Goal: Navigation & Orientation: Find specific page/section

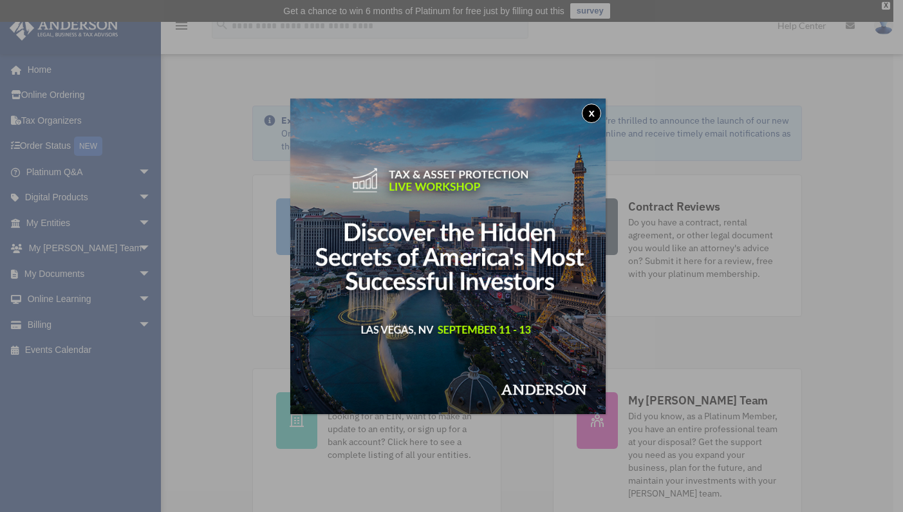
click at [595, 113] on button "x" at bounding box center [591, 113] width 19 height 19
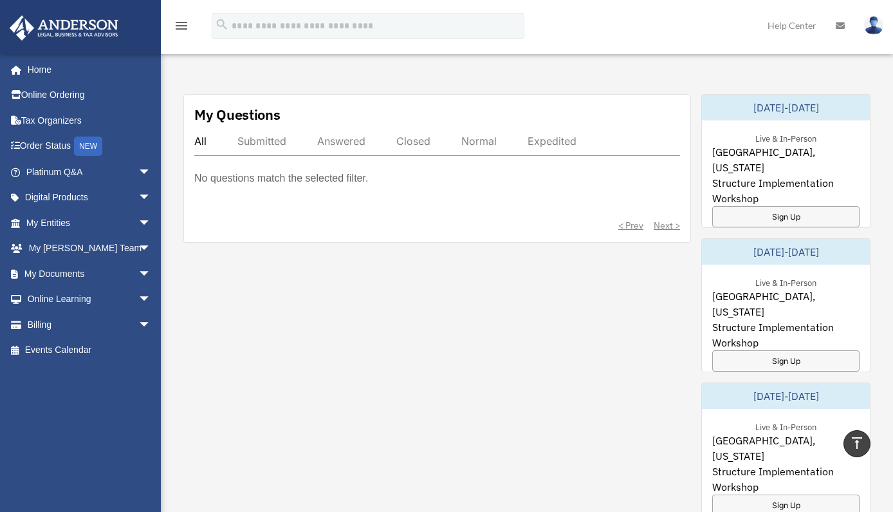
scroll to position [492, 0]
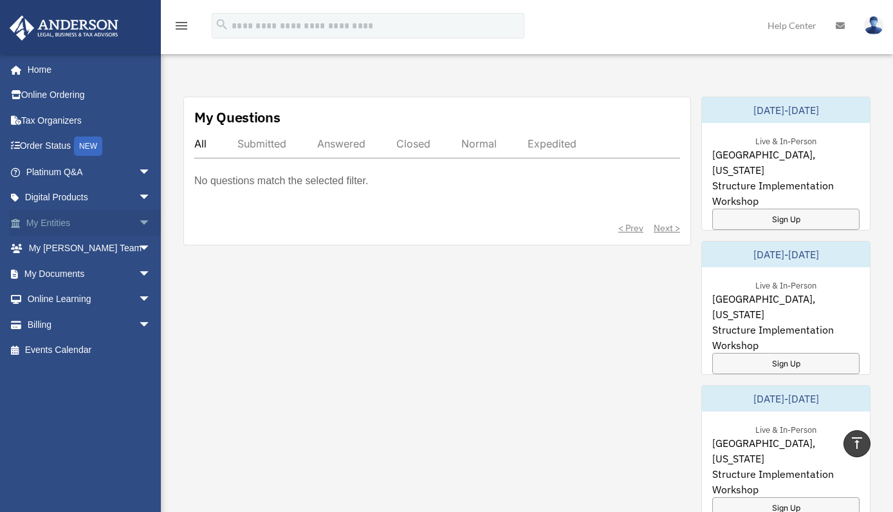
click at [66, 228] on link "My Entities arrow_drop_down" at bounding box center [90, 223] width 162 height 26
click at [138, 223] on span "arrow_drop_down" at bounding box center [151, 223] width 26 height 26
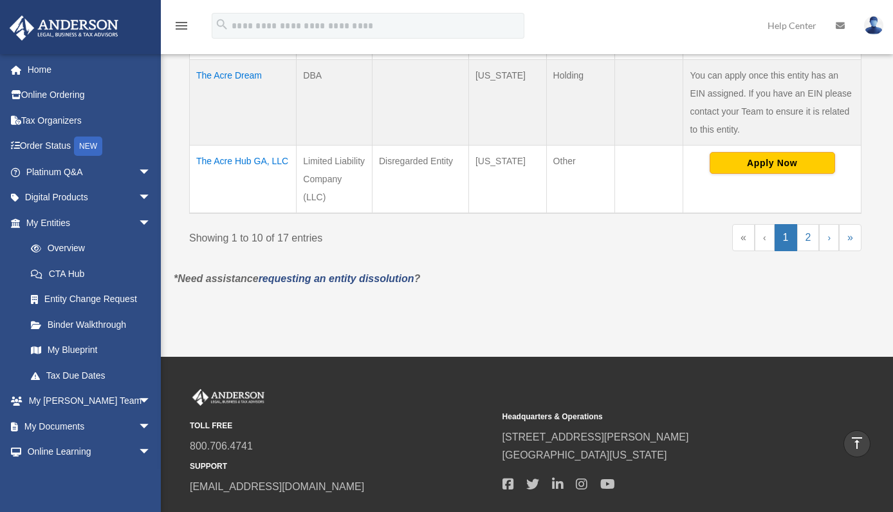
scroll to position [1057, 0]
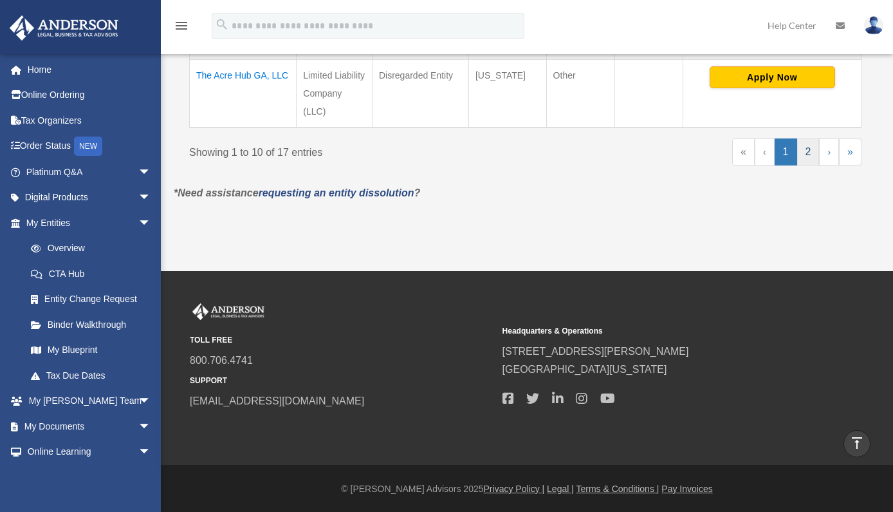
click at [804, 145] on link "2" at bounding box center [808, 151] width 23 height 27
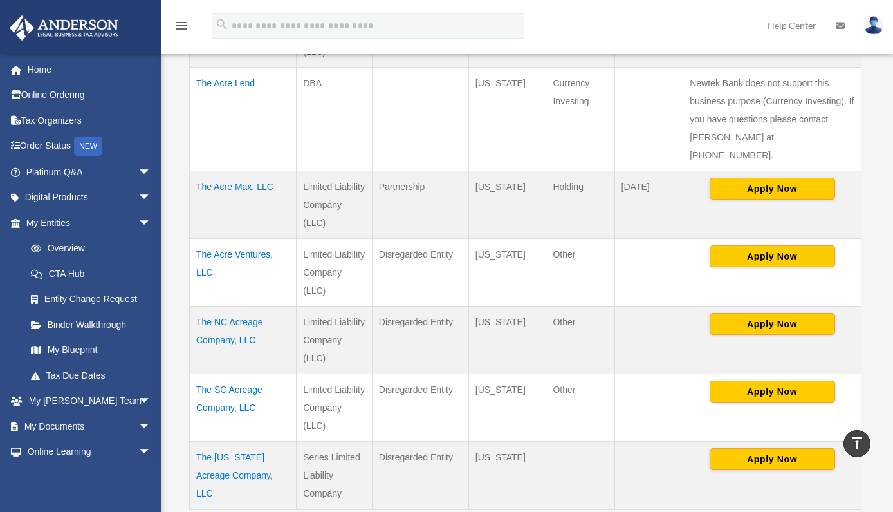
scroll to position [342, 0]
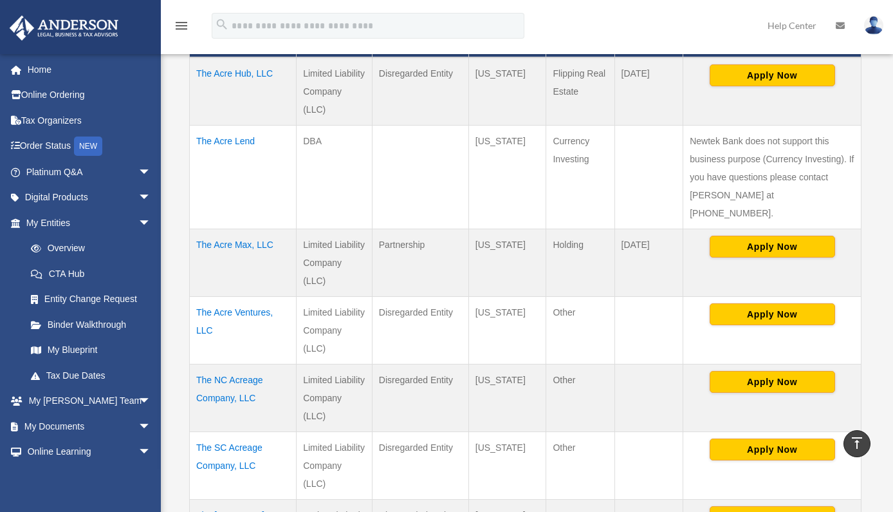
click at [409, 228] on td "Partnership" at bounding box center [420, 262] width 97 height 68
click at [456, 228] on td "Partnership" at bounding box center [420, 262] width 97 height 68
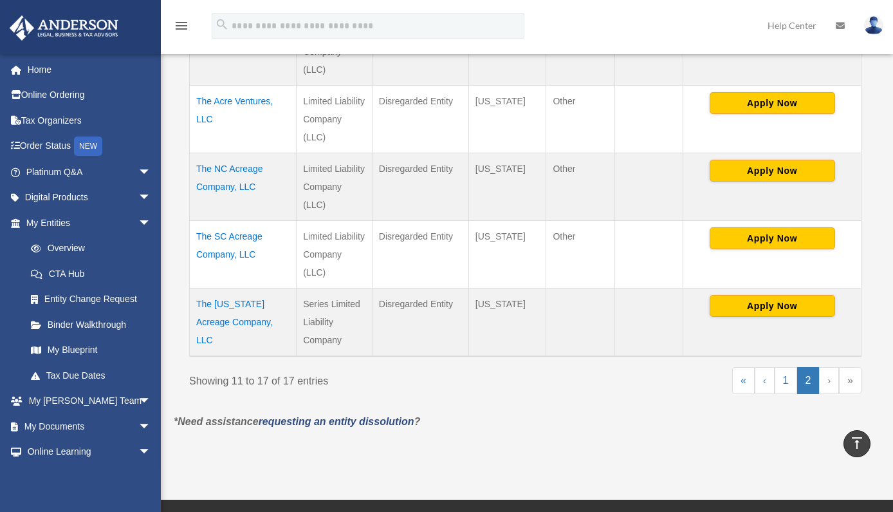
scroll to position [696, 0]
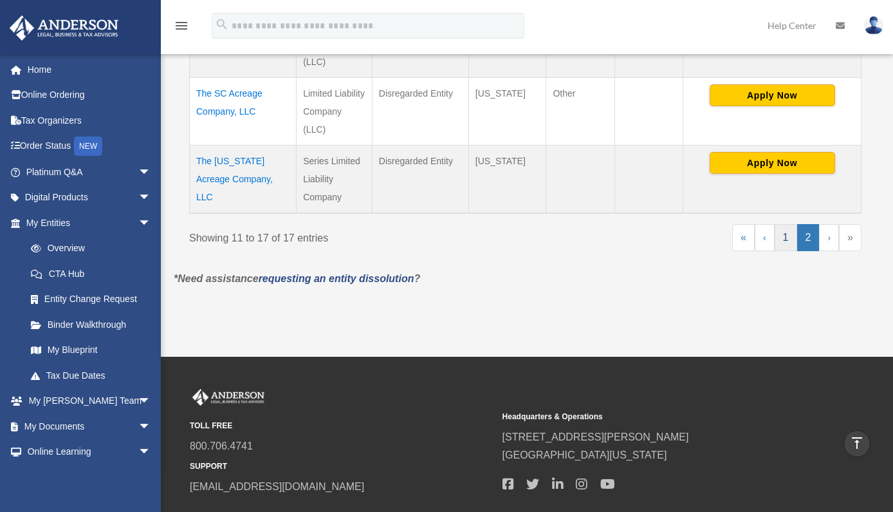
click at [780, 225] on link "1" at bounding box center [786, 237] width 23 height 27
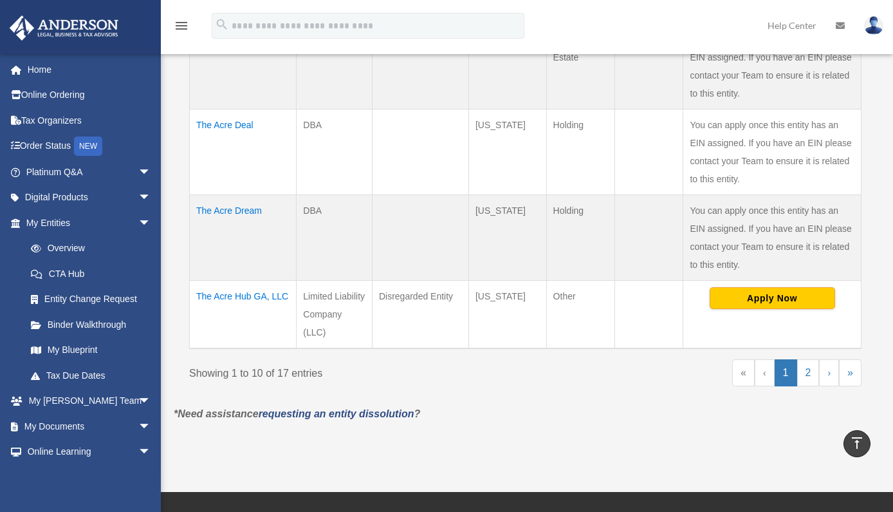
scroll to position [839, 0]
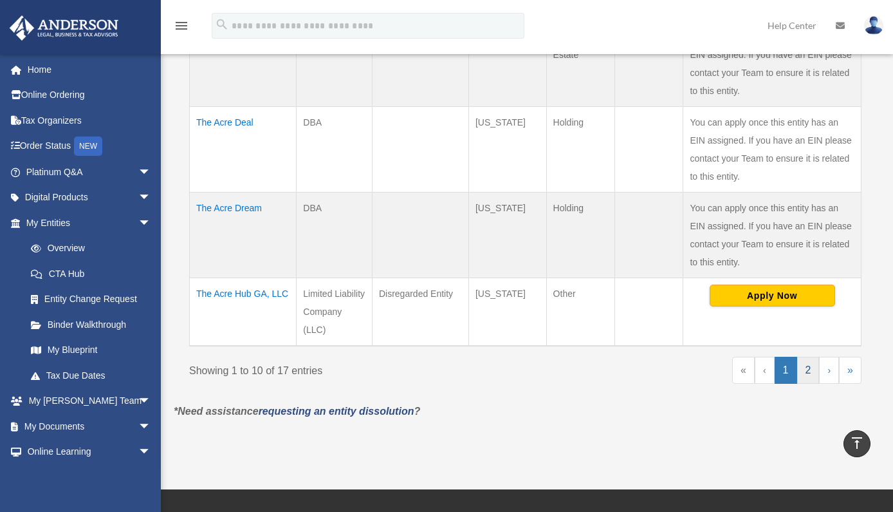
click at [806, 370] on link "2" at bounding box center [808, 370] width 23 height 27
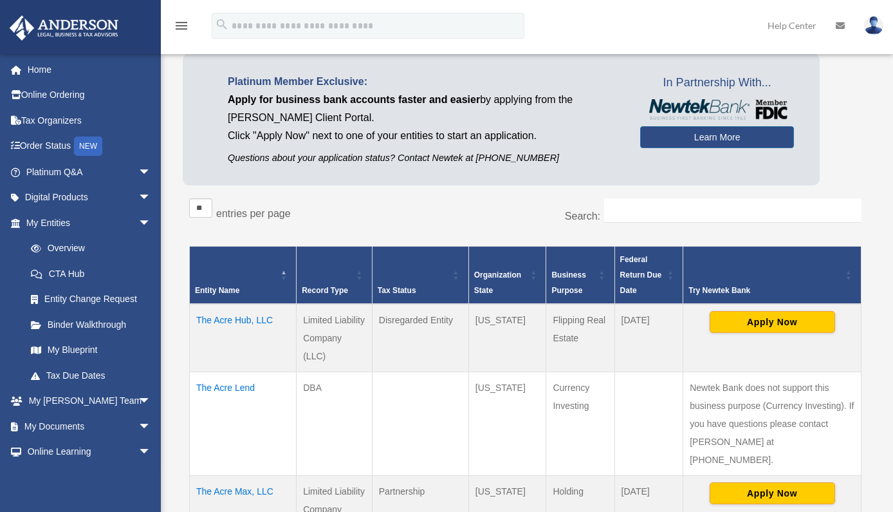
scroll to position [0, 0]
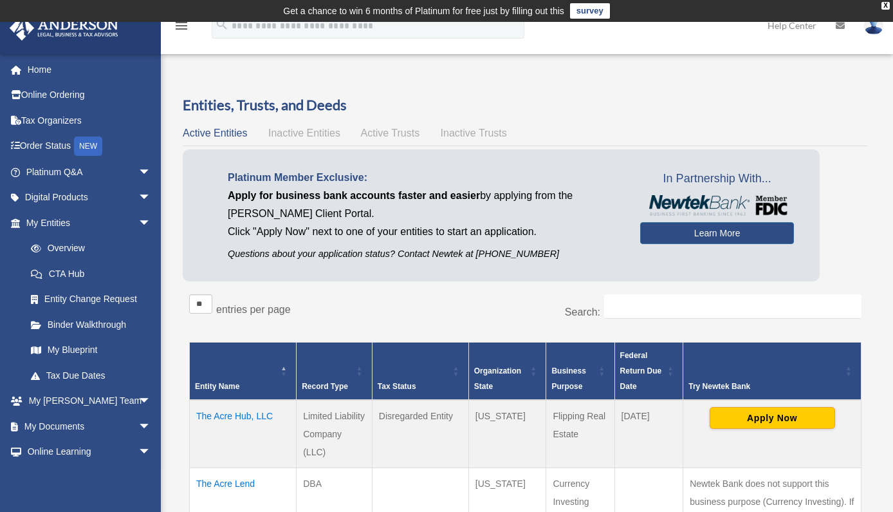
click at [311, 138] on span "Inactive Entities" at bounding box center [304, 132] width 72 height 11
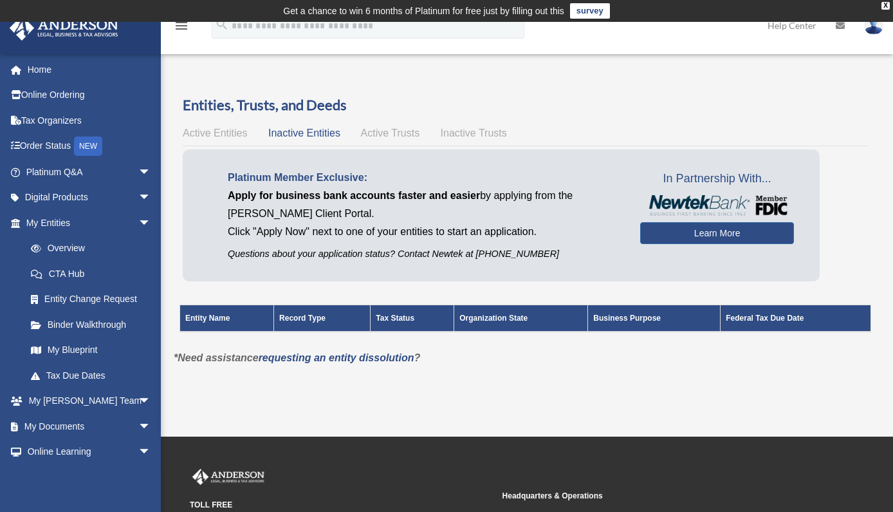
click at [381, 133] on span "Active Trusts" at bounding box center [390, 132] width 59 height 11
click at [463, 129] on span "Inactive Trusts" at bounding box center [474, 132] width 66 height 11
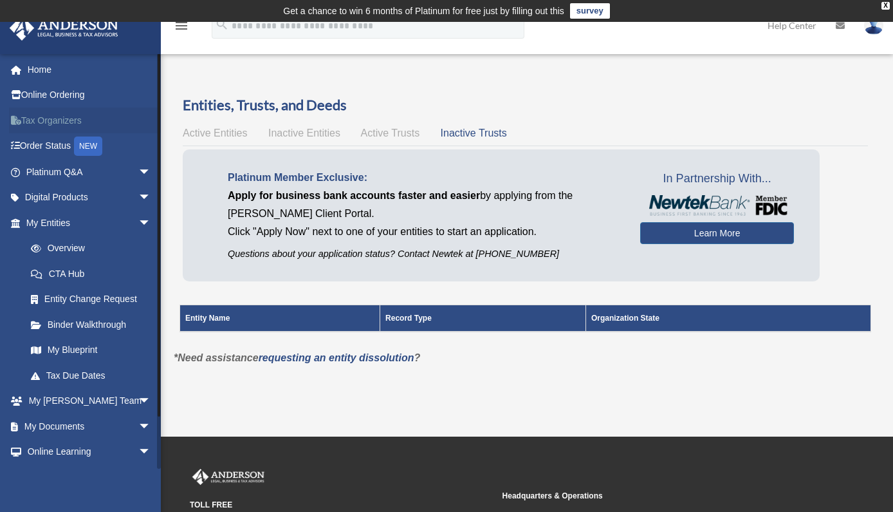
click at [53, 123] on link "Tax Organizers" at bounding box center [90, 120] width 162 height 26
